Goal: Information Seeking & Learning: Learn about a topic

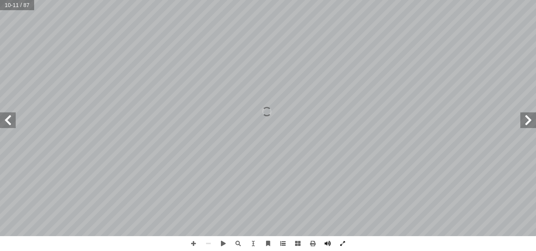
click at [528, 125] on span at bounding box center [528, 121] width 16 height 16
click at [14, 126] on span at bounding box center [8, 121] width 16 height 16
click at [192, 242] on span at bounding box center [193, 243] width 15 height 15
click at [532, 124] on span at bounding box center [528, 121] width 16 height 16
click at [5, 120] on span at bounding box center [8, 121] width 16 height 16
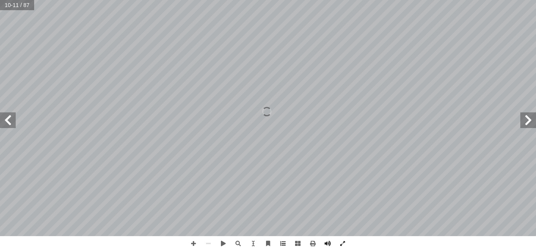
click at [10, 120] on span at bounding box center [8, 121] width 16 height 16
click at [531, 120] on span at bounding box center [528, 121] width 16 height 16
click at [9, 119] on span at bounding box center [8, 121] width 16 height 16
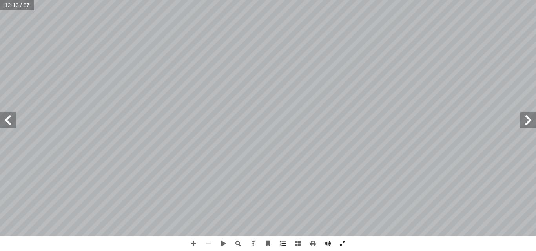
click at [529, 118] on span at bounding box center [528, 121] width 16 height 16
click at [527, 119] on span at bounding box center [528, 121] width 16 height 16
